Goal: Find specific page/section: Find specific page/section

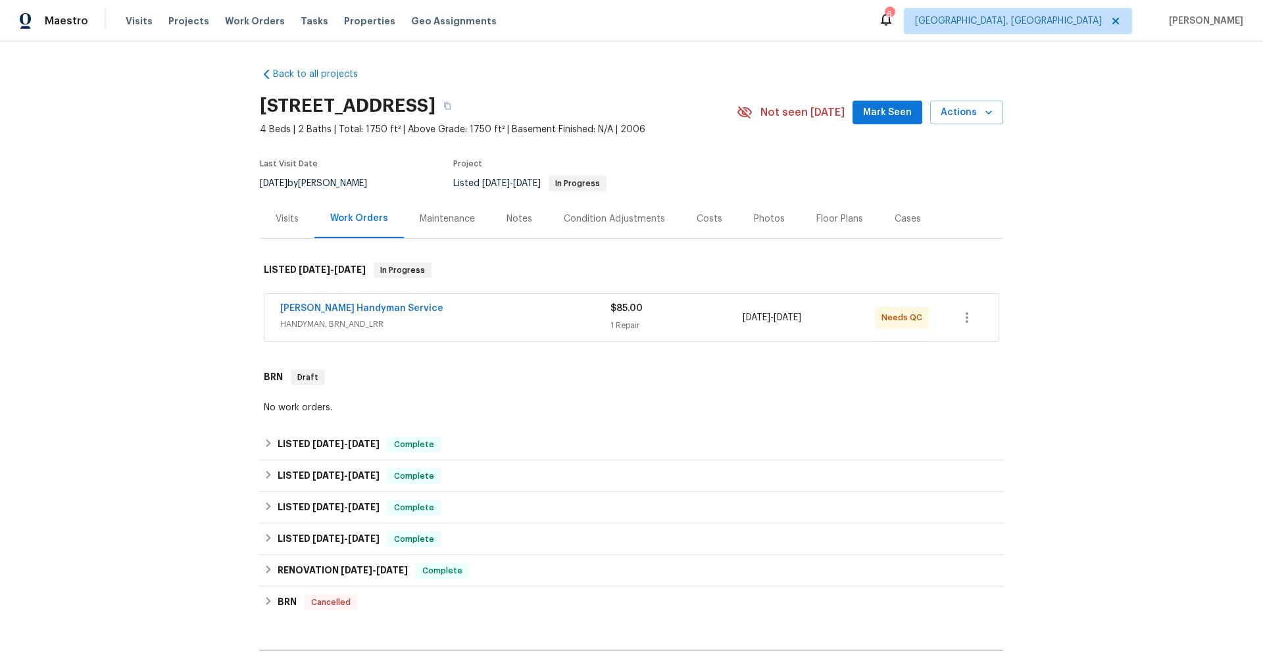
click at [506, 222] on div "Notes" at bounding box center [519, 218] width 26 height 13
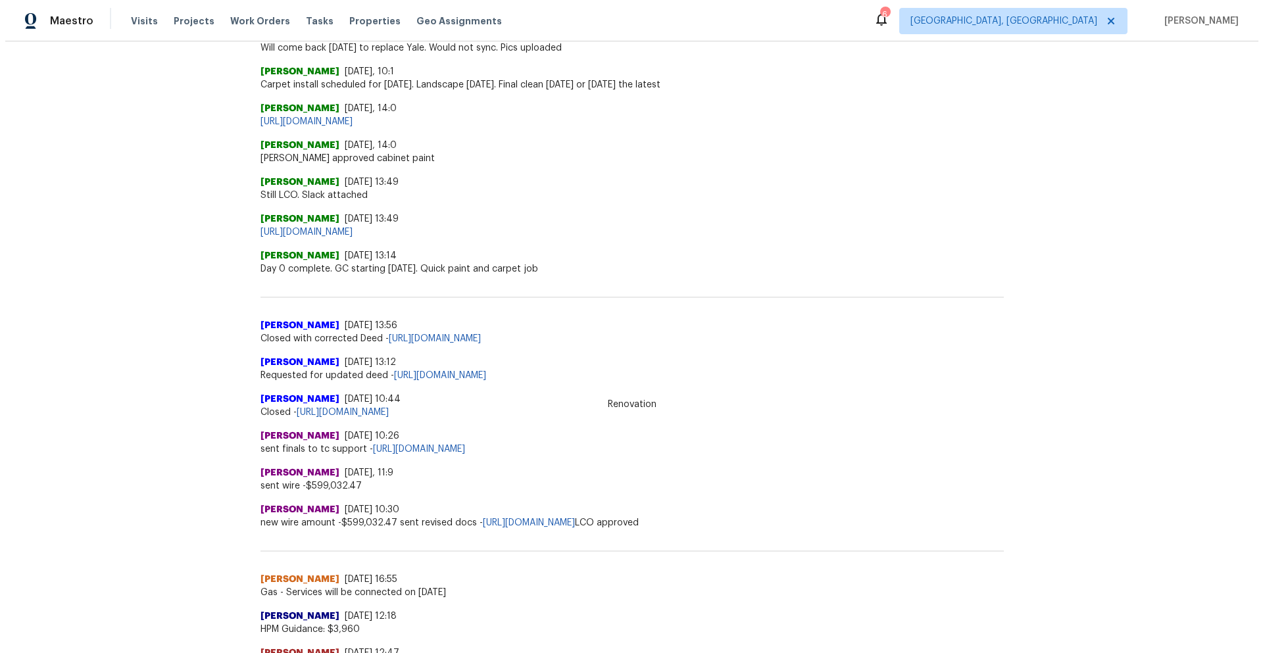
scroll to position [742, 0]
click at [150, 25] on div "Visits Projects Work Orders Tasks Properties Geo Assignments" at bounding box center [319, 21] width 387 height 26
click at [142, 23] on span "Visits" at bounding box center [139, 20] width 27 height 13
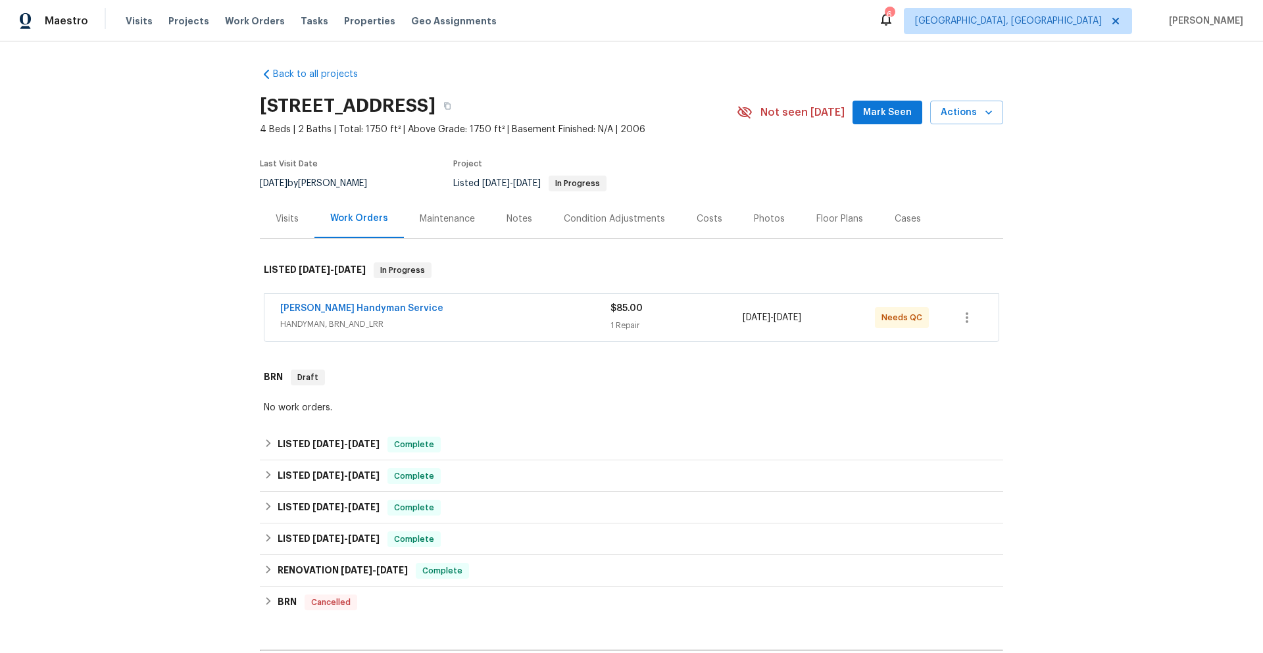
click at [276, 224] on div "Visits" at bounding box center [287, 218] width 23 height 13
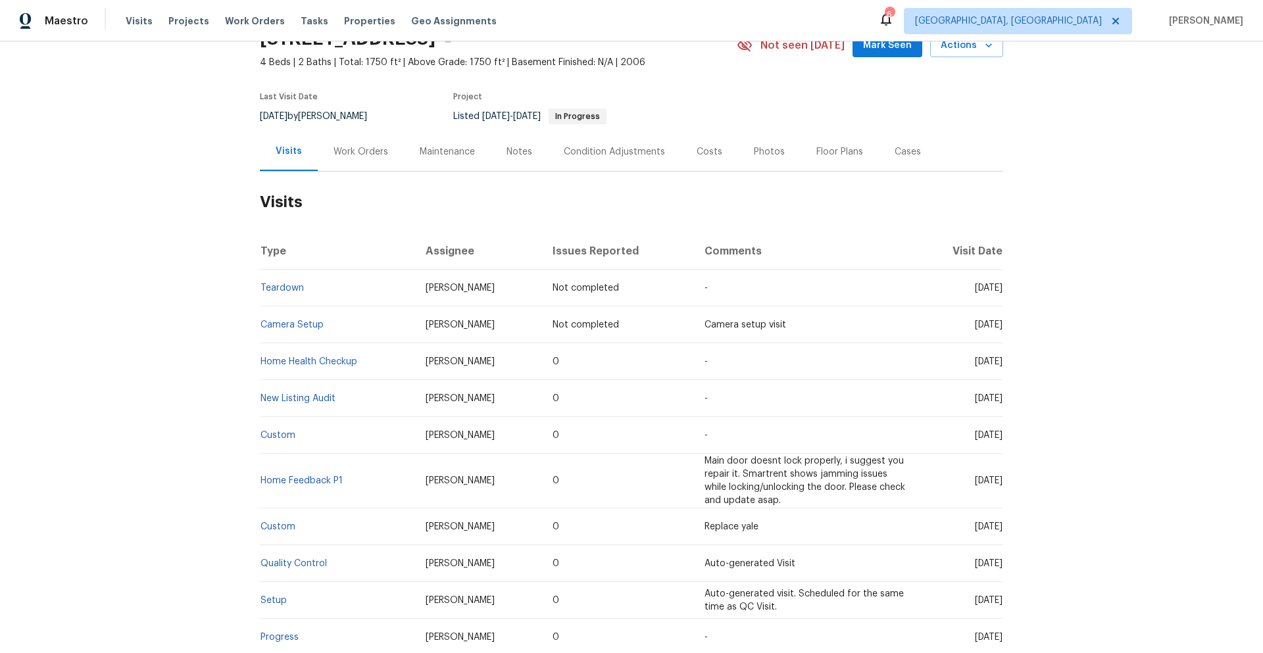
scroll to position [132, 0]
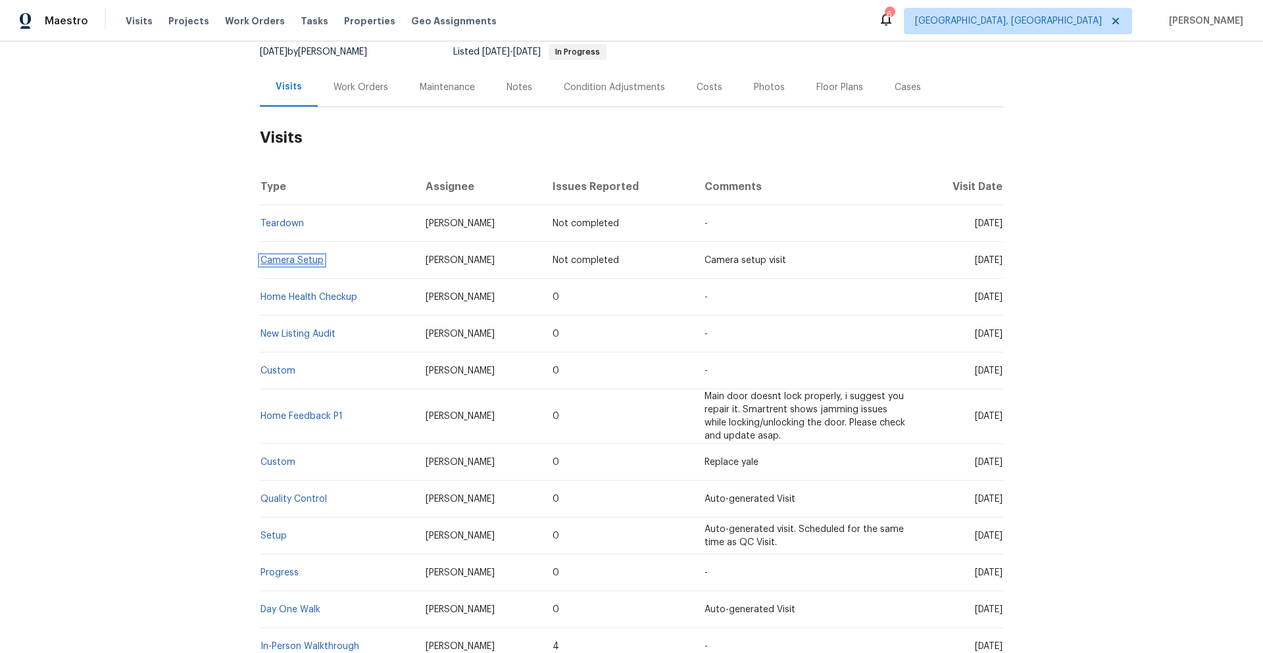
click at [296, 260] on link "Camera Setup" at bounding box center [291, 260] width 63 height 9
